Goal: Use online tool/utility

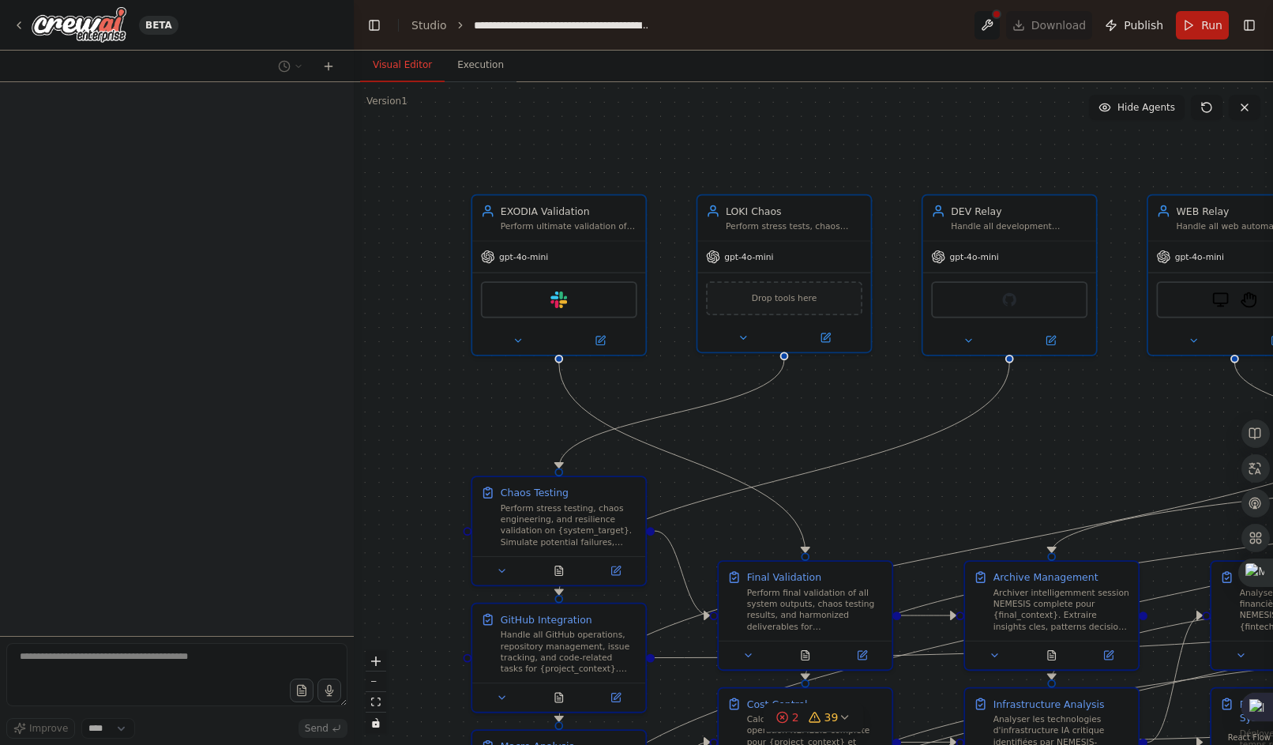
click at [696, 412] on div ".deletable-edge-delete-btn { width: 20px; height: 20px; border: 0px solid #ffff…" at bounding box center [813, 413] width 919 height 663
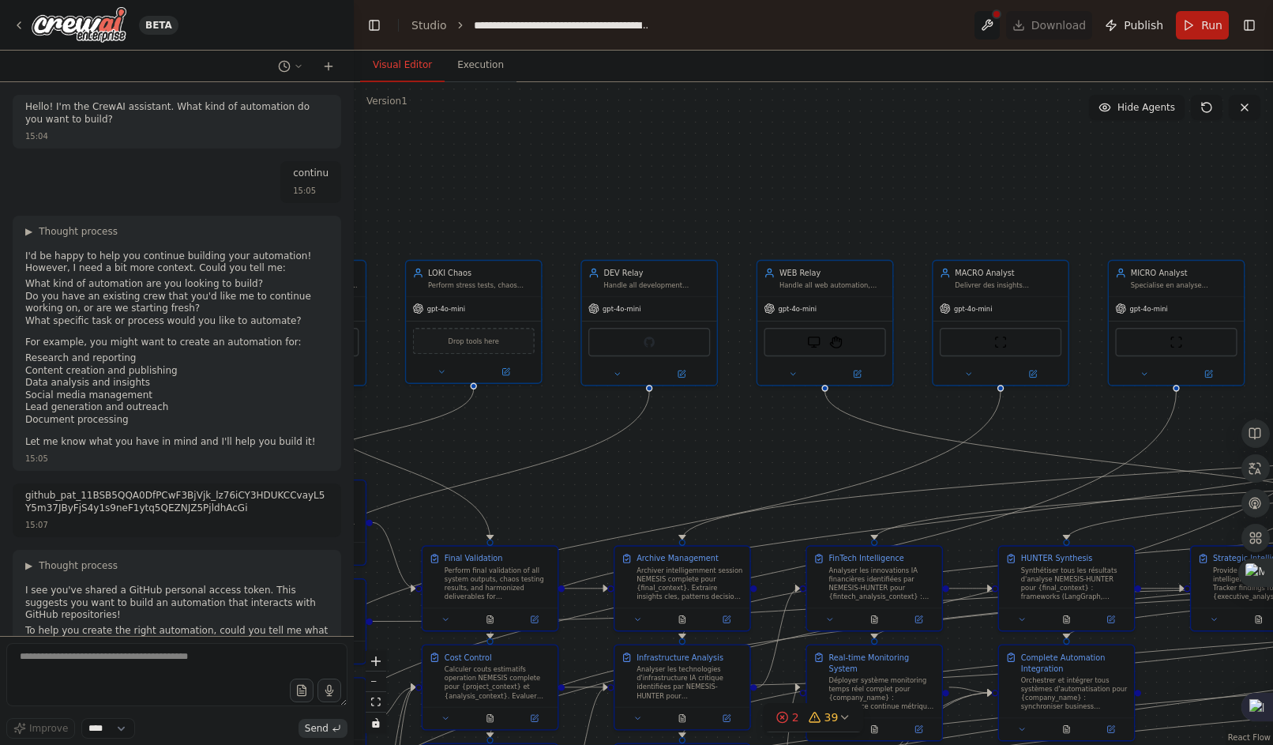
drag, startPoint x: 829, startPoint y: 411, endPoint x: 701, endPoint y: 493, distance: 152.1
click at [701, 493] on div ".deletable-edge-delete-btn { width: 20px; height: 20px; border: 0px solid #ffff…" at bounding box center [813, 413] width 919 height 663
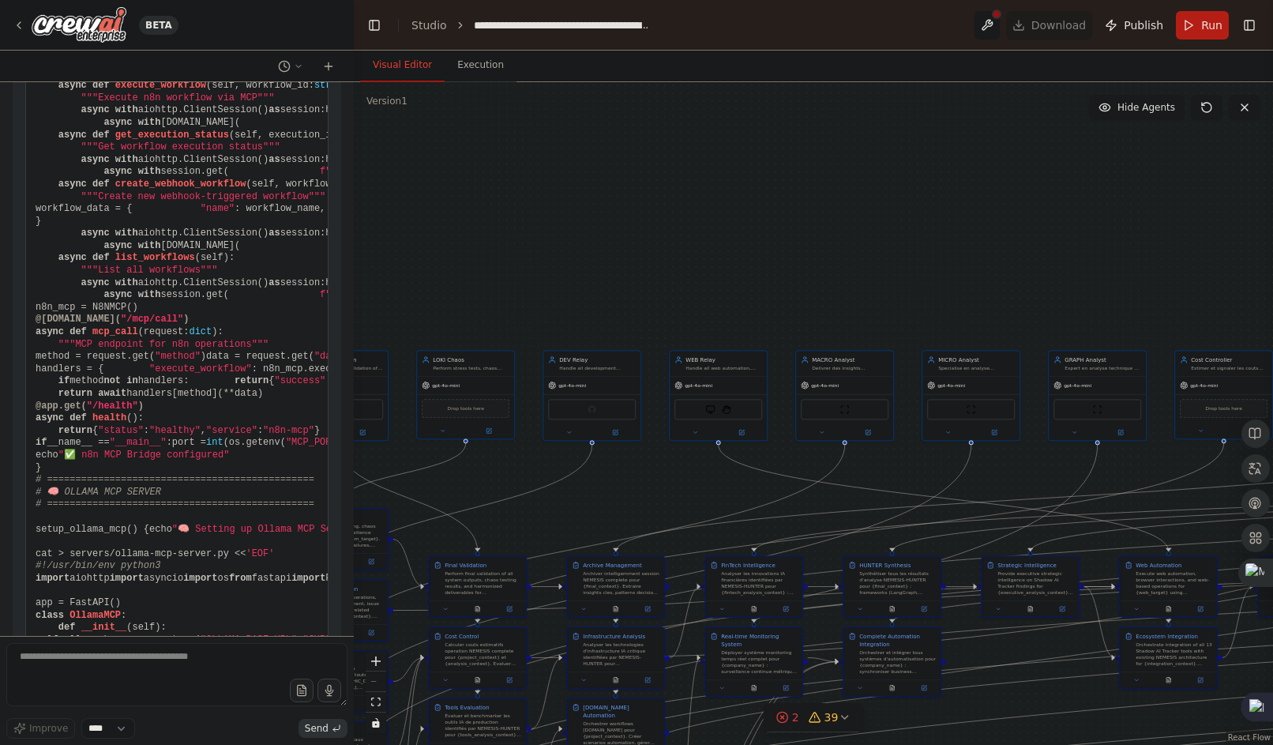
scroll to position [224893, 0]
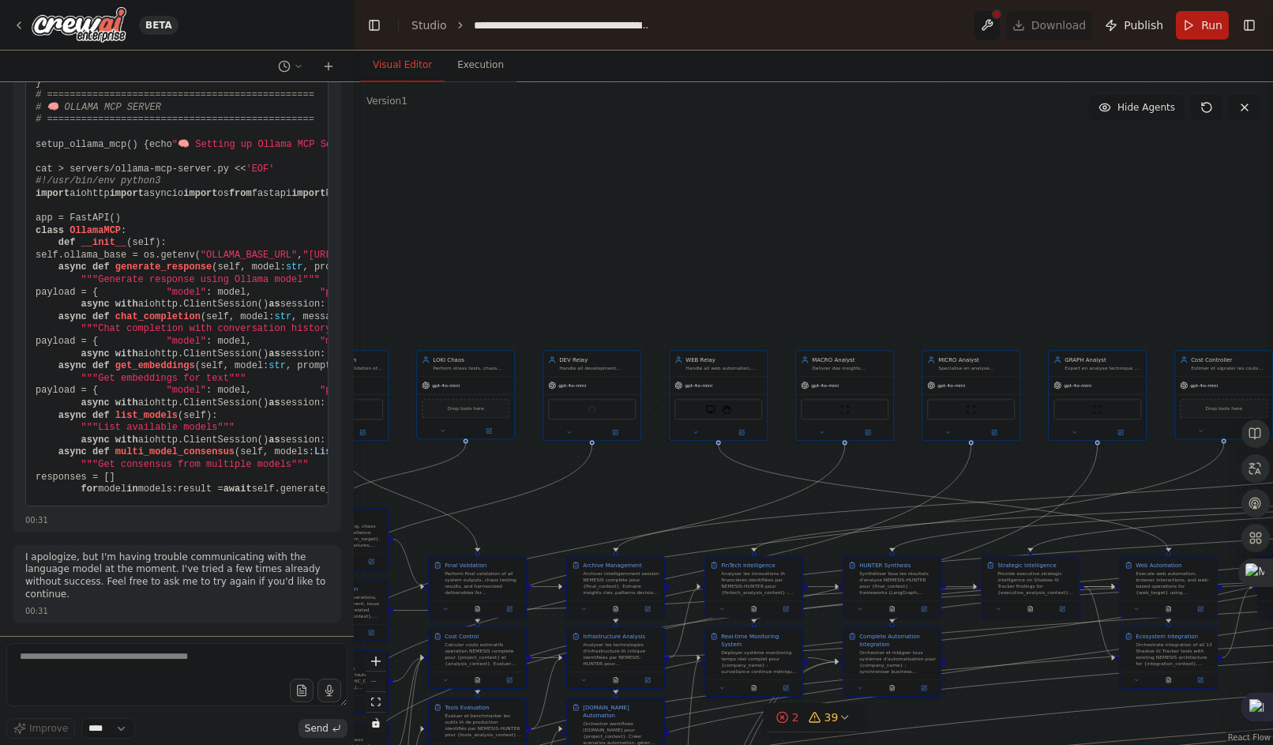
click at [852, 280] on div ".deletable-edge-delete-btn { width: 20px; height: 20px; border: 0px solid #ffff…" at bounding box center [813, 413] width 919 height 663
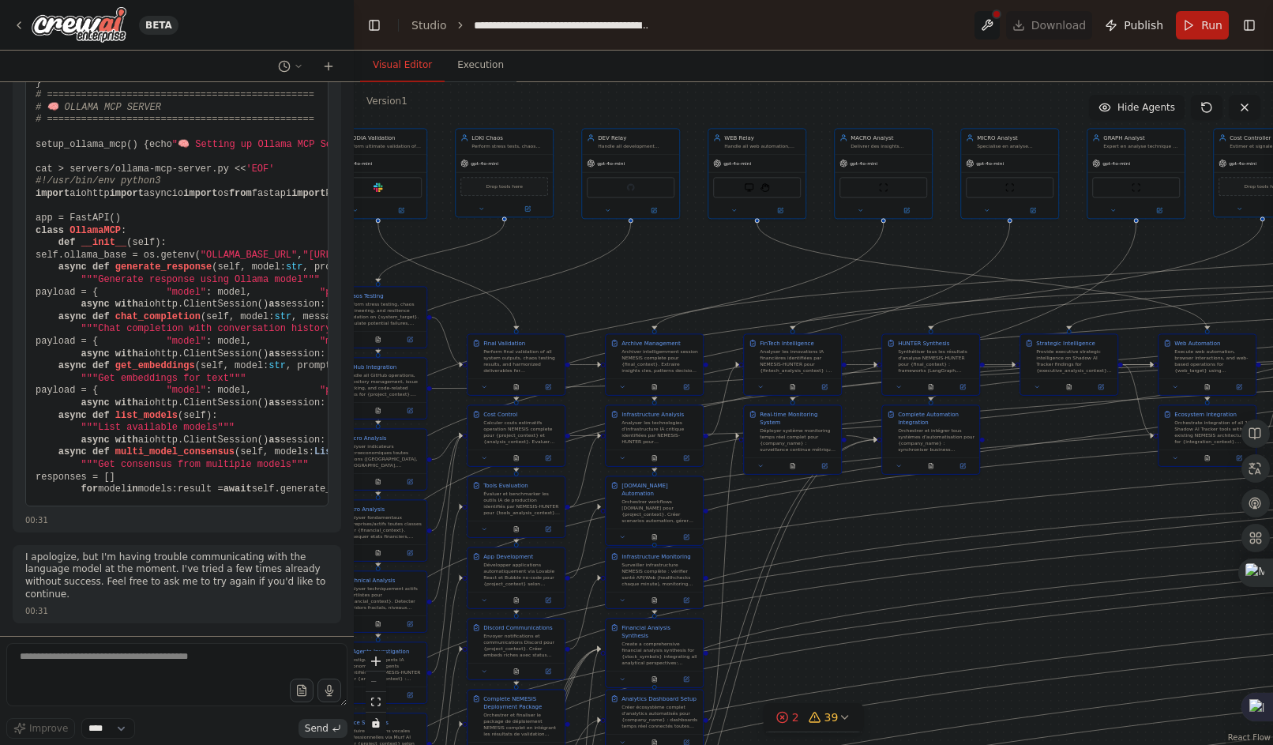
click at [175, 660] on textarea at bounding box center [176, 674] width 341 height 63
type textarea "**********"
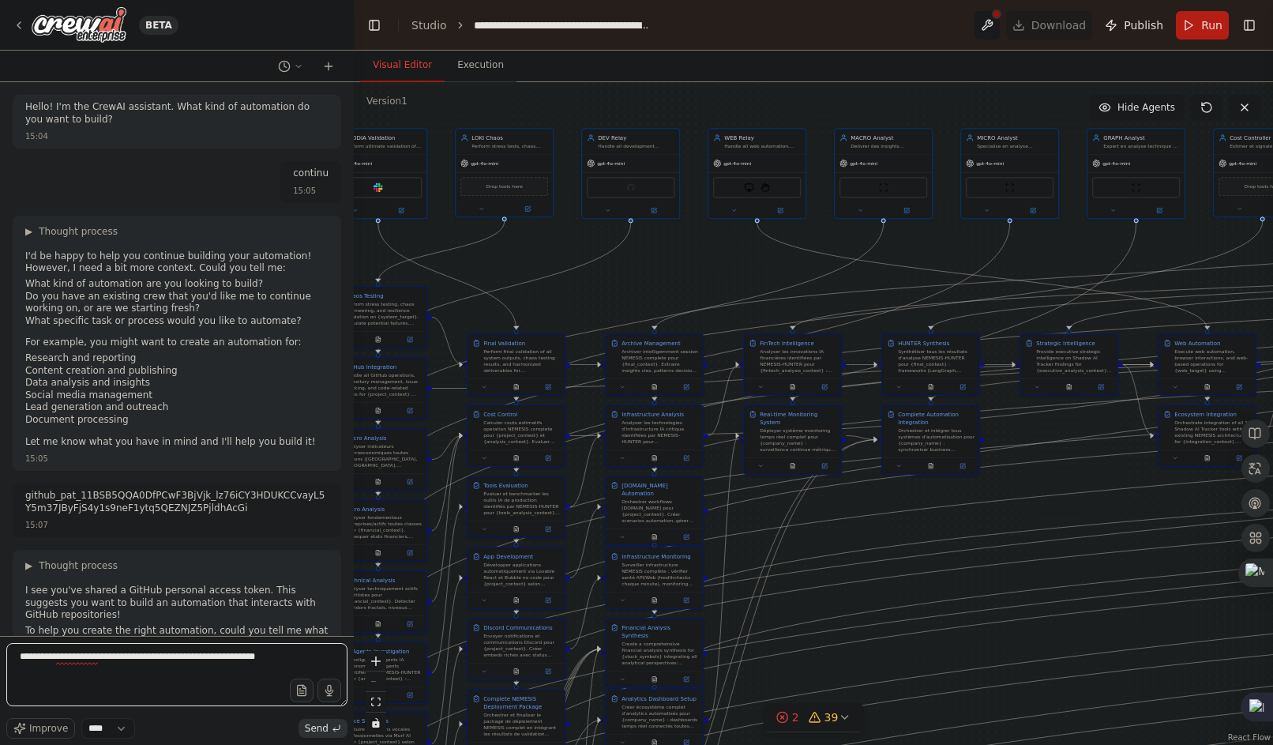
scroll to position [240690, 0]
